Goal: Task Accomplishment & Management: Manage account settings

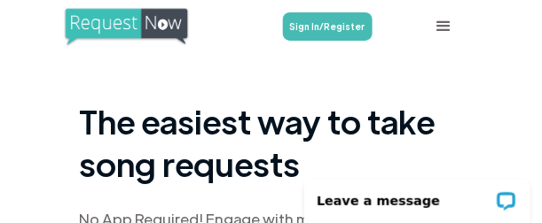
click at [324, 30] on link "Sign In/Register" at bounding box center [328, 26] width 90 height 28
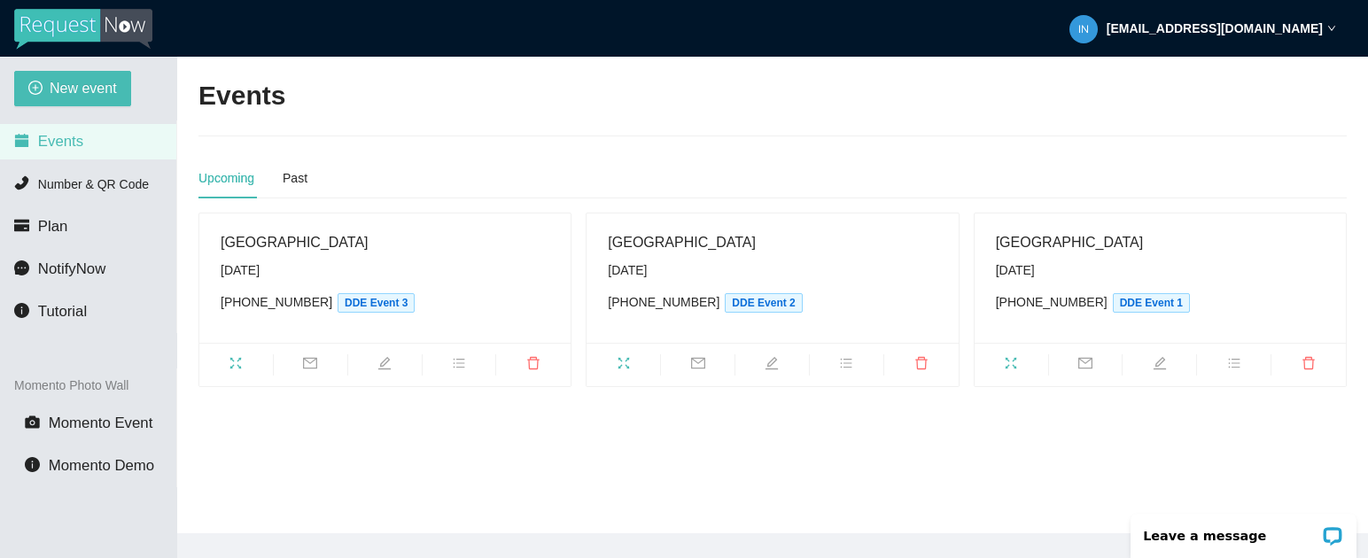
scroll to position [57, 0]
